Goal: Task Accomplishment & Management: Use online tool/utility

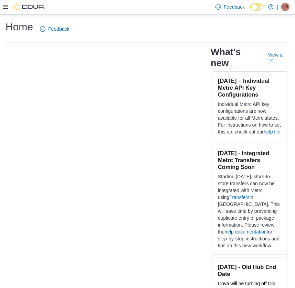
click at [7, 6] on icon at bounding box center [6, 7] width 6 height 6
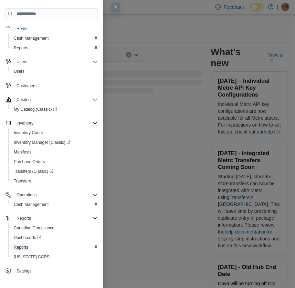
click at [22, 245] on span "Reports" at bounding box center [21, 247] width 14 height 6
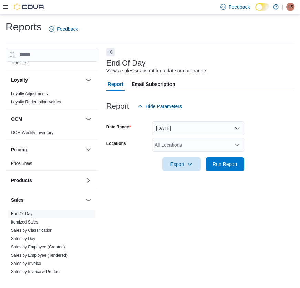
scroll to position [313, 0]
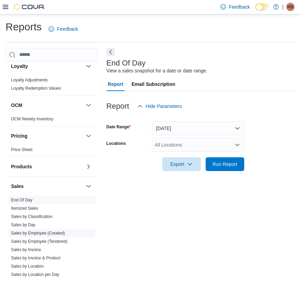
drag, startPoint x: 52, startPoint y: 239, endPoint x: 69, endPoint y: 233, distance: 18.2
click at [52, 239] on link "Sales by Employee (Tendered)" at bounding box center [39, 241] width 57 height 5
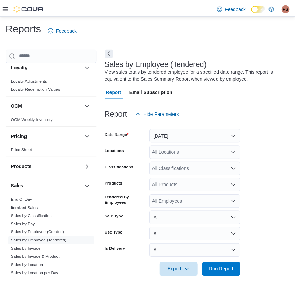
scroll to position [3, 0]
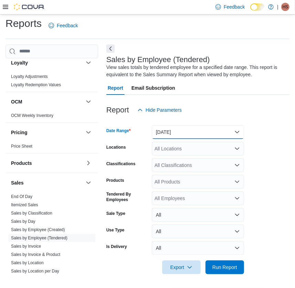
click at [183, 130] on button "[DATE]" at bounding box center [198, 132] width 92 height 14
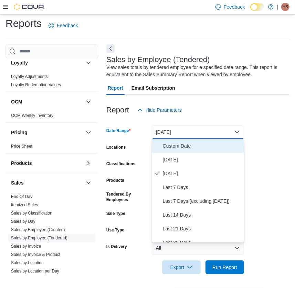
click at [172, 142] on span "Custom Date" at bounding box center [202, 146] width 79 height 8
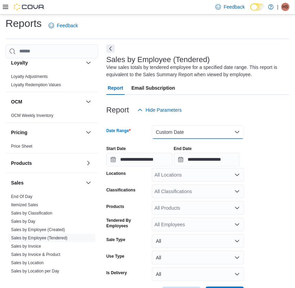
click at [203, 125] on button "Custom Date" at bounding box center [198, 132] width 92 height 14
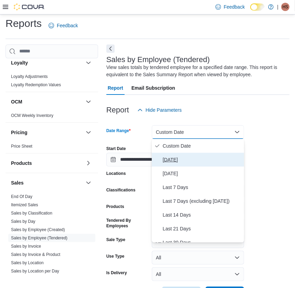
click at [173, 163] on span "[DATE]" at bounding box center [202, 159] width 79 height 8
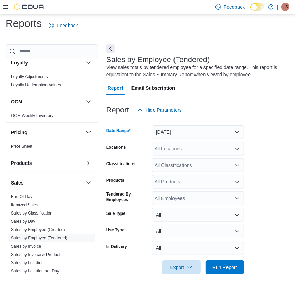
click at [180, 154] on div "All Locations" at bounding box center [198, 149] width 92 height 14
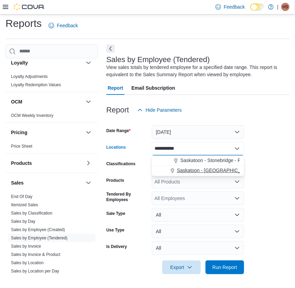
type input "**********"
click at [226, 172] on span "Saskatoon - [GEOGRAPHIC_DATA] - Prairie Records" at bounding box center [234, 170] width 115 height 7
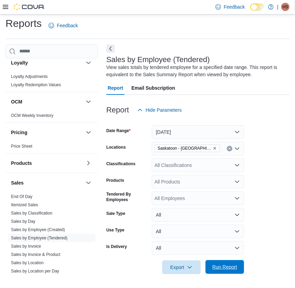
click at [241, 265] on button "Run Report" at bounding box center [225, 267] width 39 height 14
click at [272, 252] on form "Date Range [DATE] Locations [GEOGRAPHIC_DATA] - [GEOGRAPHIC_DATA] - Prairie Rec…" at bounding box center [197, 195] width 183 height 157
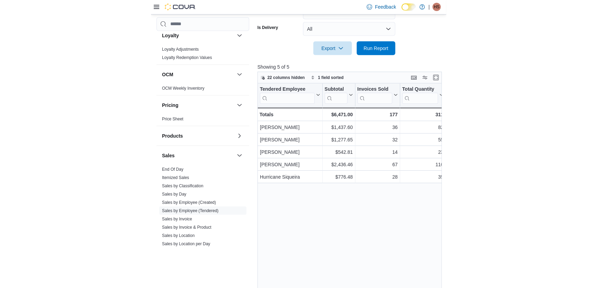
scroll to position [223, 0]
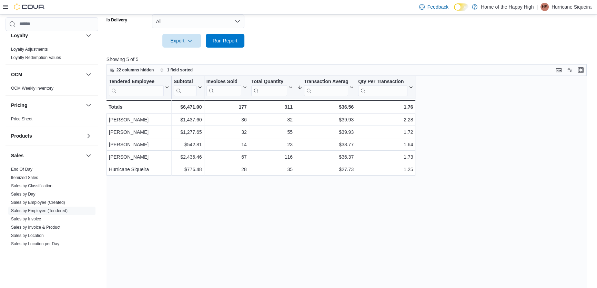
click at [300, 248] on div "Tendered Employee Click to view column header actions Subtotal Click to view co…" at bounding box center [348, 185] width 485 height 219
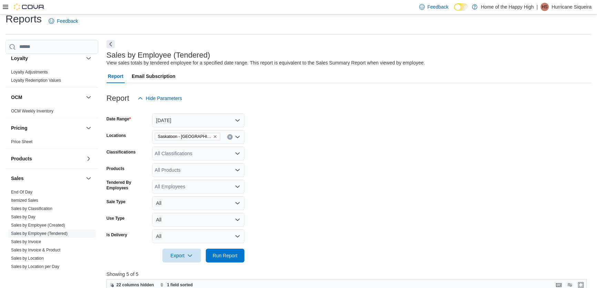
scroll to position [3, 0]
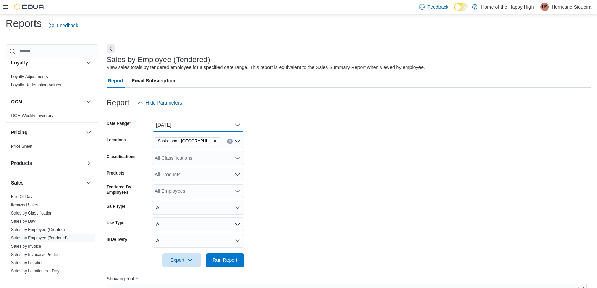
click at [205, 127] on button "[DATE]" at bounding box center [198, 125] width 92 height 14
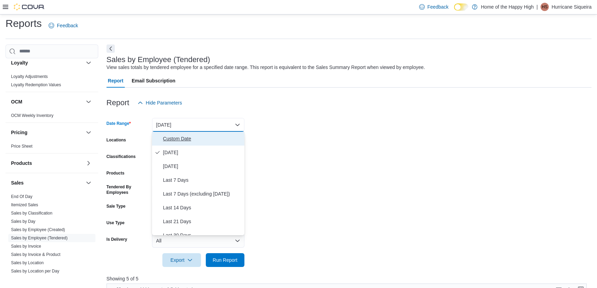
click at [183, 141] on span "Custom Date" at bounding box center [202, 138] width 79 height 8
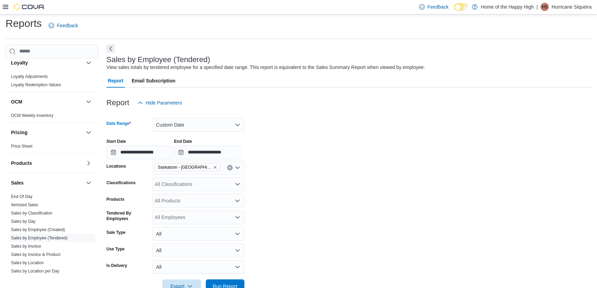
click at [298, 168] on form "**********" at bounding box center [348, 201] width 485 height 183
click at [167, 161] on div "Saskatoon - [GEOGRAPHIC_DATA] - Prairie Records" at bounding box center [198, 168] width 92 height 14
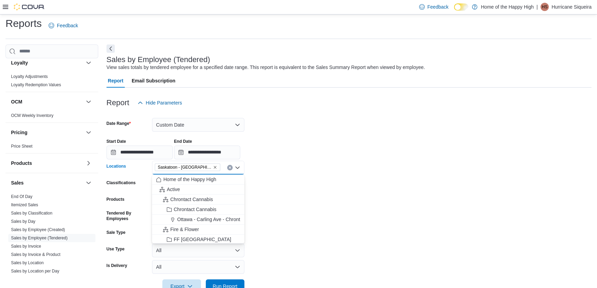
click at [300, 146] on div "**********" at bounding box center [348, 146] width 485 height 26
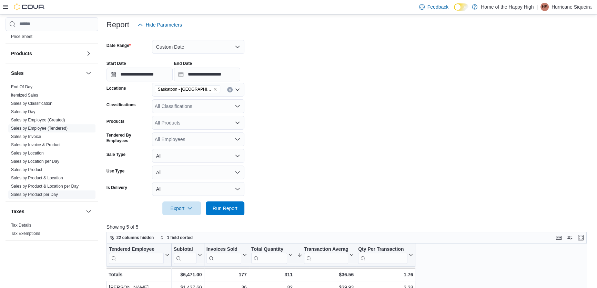
scroll to position [97, 0]
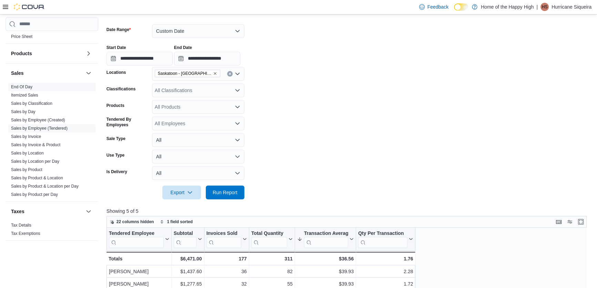
click at [23, 88] on link "End Of Day" at bounding box center [21, 86] width 21 height 5
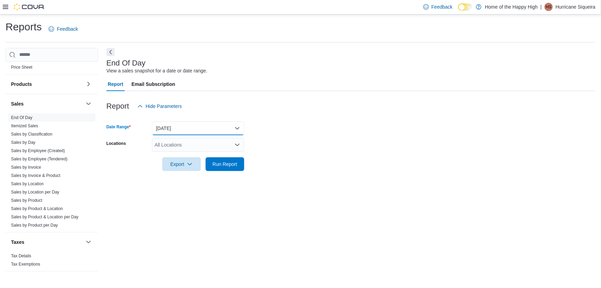
click at [173, 127] on button "[DATE]" at bounding box center [198, 128] width 92 height 14
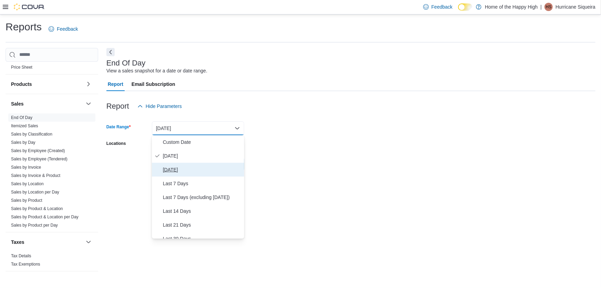
click at [179, 170] on span "[DATE]" at bounding box center [202, 169] width 79 height 8
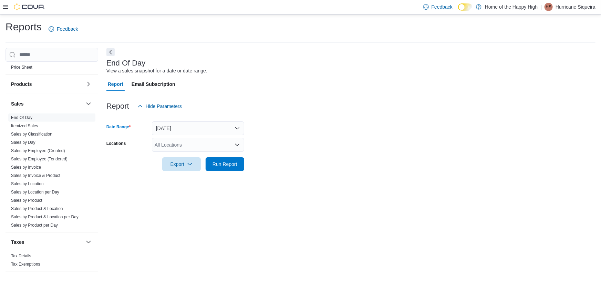
click at [186, 146] on div "All Locations" at bounding box center [198, 145] width 92 height 14
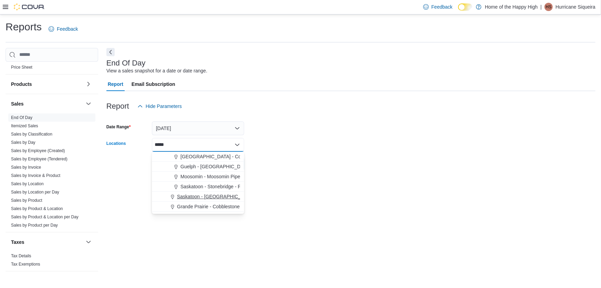
type input "*****"
click at [214, 193] on span "Saskatoon - [GEOGRAPHIC_DATA] - Prairie Records" at bounding box center [234, 196] width 115 height 7
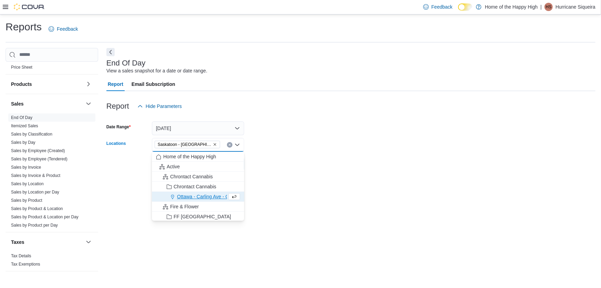
click at [279, 174] on div at bounding box center [350, 175] width 489 height 8
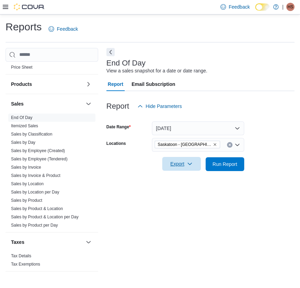
click at [192, 165] on icon "button" at bounding box center [190, 164] width 6 height 6
click at [189, 193] on span "Export to Pdf" at bounding box center [182, 192] width 31 height 6
